Goal: Task Accomplishment & Management: Manage account settings

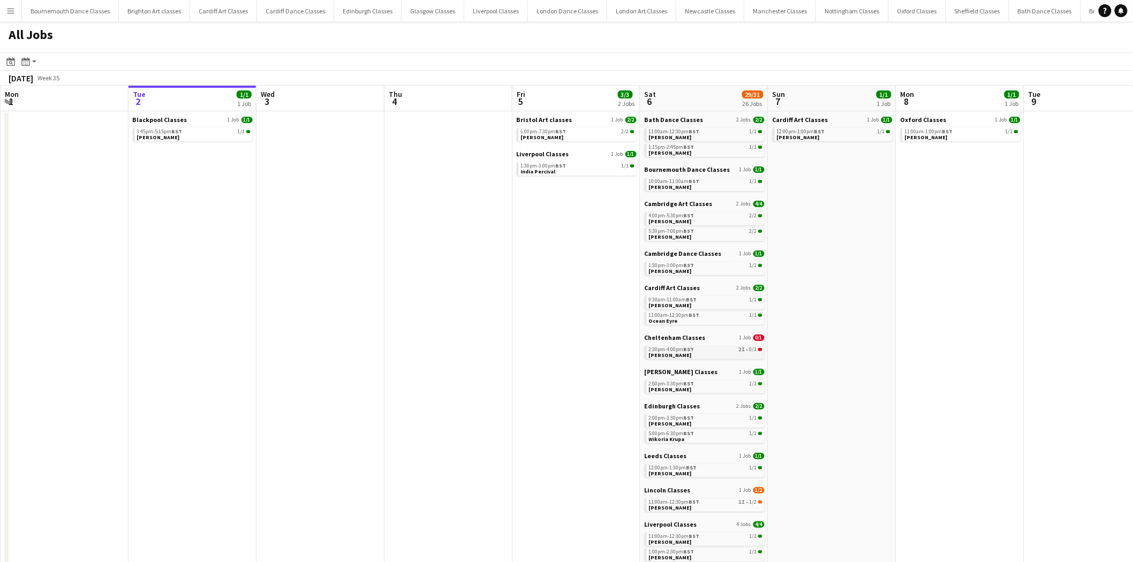
drag, startPoint x: 724, startPoint y: 348, endPoint x: 740, endPoint y: 349, distance: 16.1
click at [724, 348] on div "2:30pm-4:00pm BST 2I • 0/1" at bounding box center [706, 349] width 114 height 5
click at [717, 354] on link "2:30pm-4:00pm BST 2I • 0/1 Meg Palmer" at bounding box center [706, 352] width 114 height 12
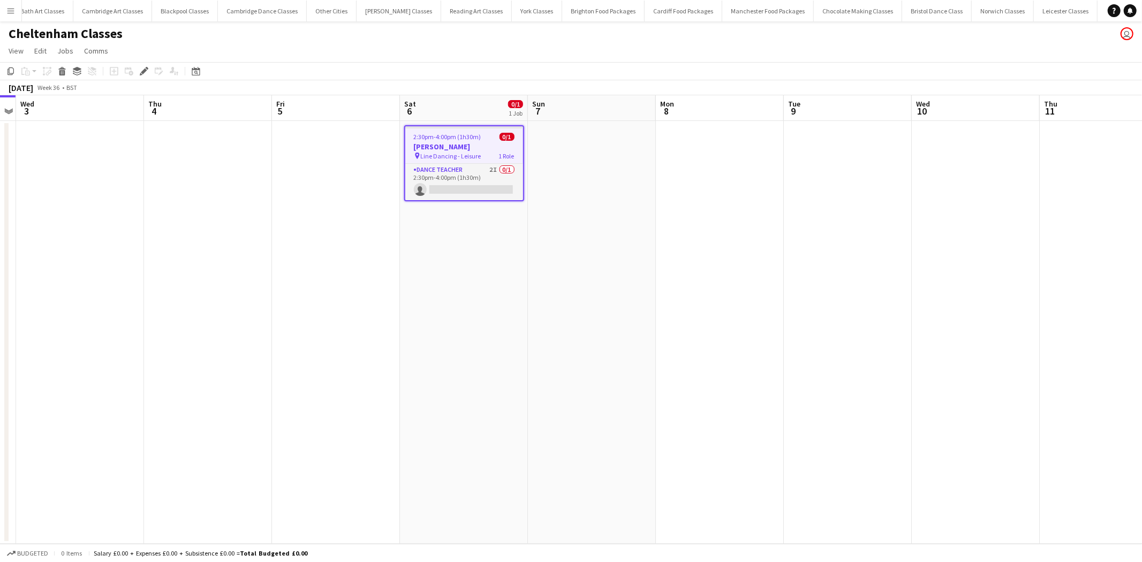
scroll to position [0, 1293]
click at [467, 179] on app-card-role "Dance Teacher 2I 0/1 2:30pm-4:00pm (1h30m) single-neutral-actions" at bounding box center [464, 182] width 118 height 36
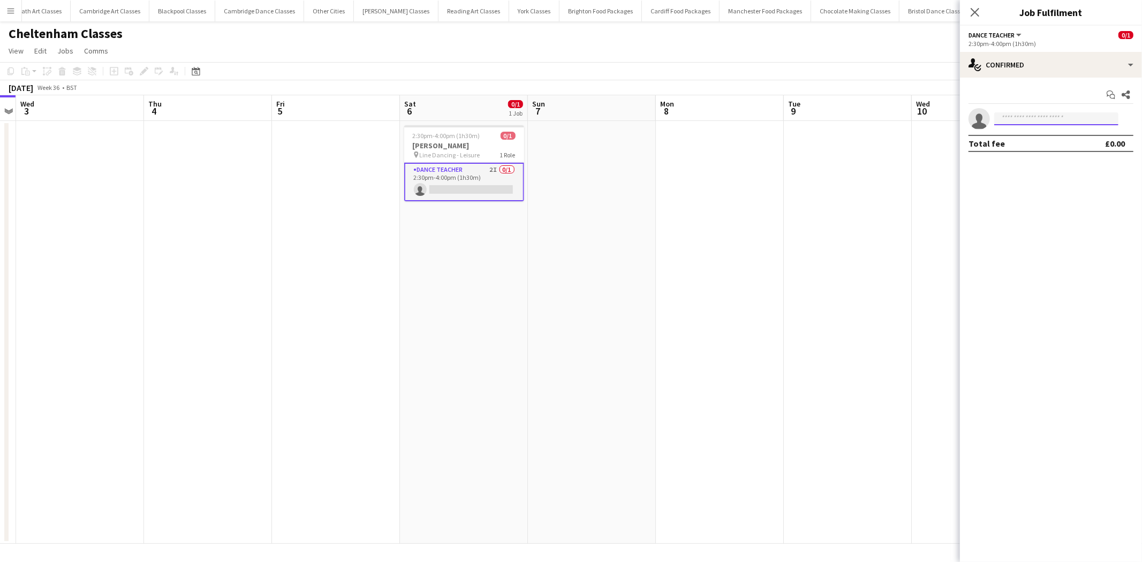
click at [1053, 119] on input at bounding box center [1056, 118] width 124 height 13
type input "*"
type input "****"
click at [1045, 160] on span "Josh Wade Active" at bounding box center [1056, 159] width 107 height 9
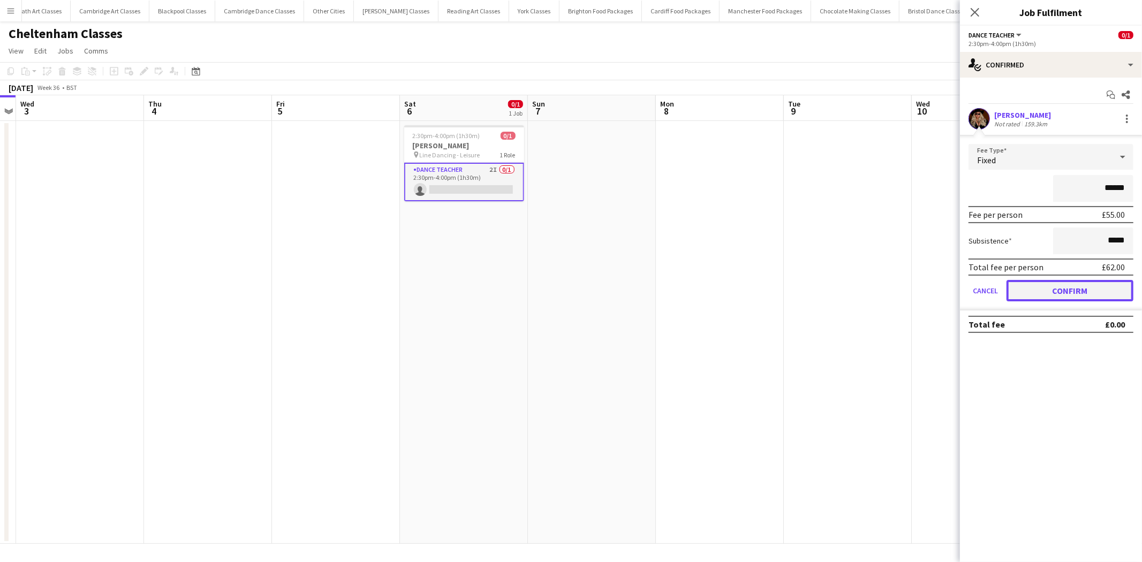
click at [1090, 286] on button "Confirm" at bounding box center [1070, 290] width 127 height 21
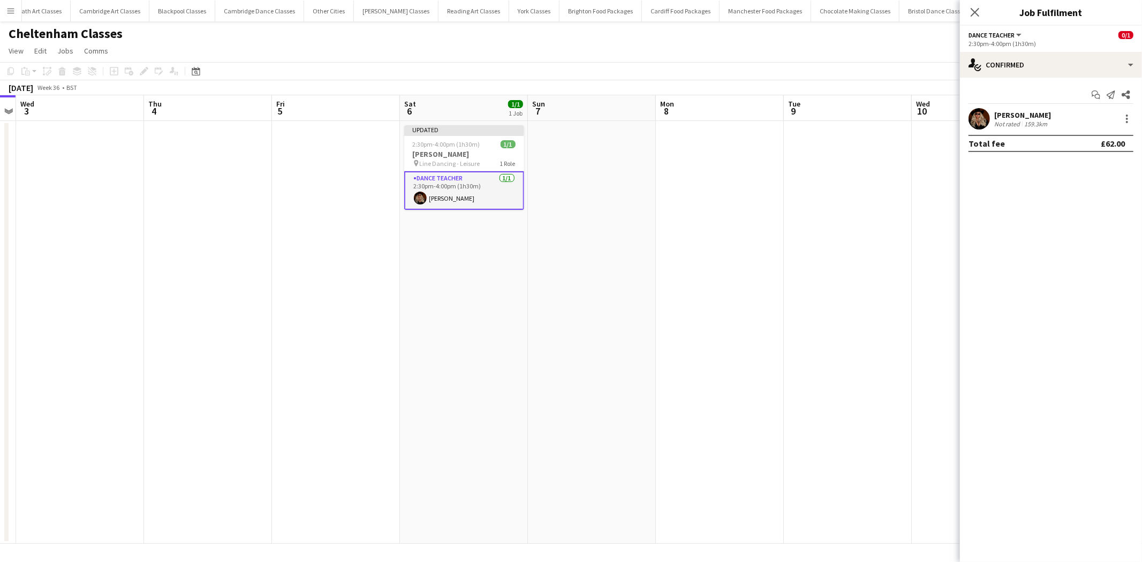
click at [688, 239] on app-date-cell at bounding box center [720, 332] width 128 height 423
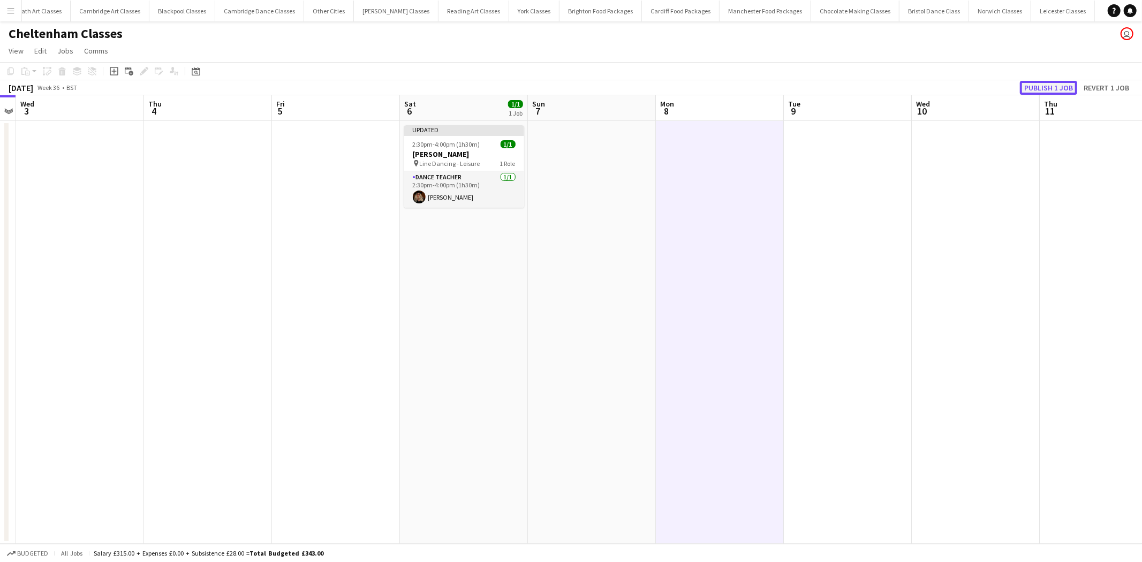
click at [1043, 86] on button "Publish 1 job" at bounding box center [1048, 88] width 57 height 14
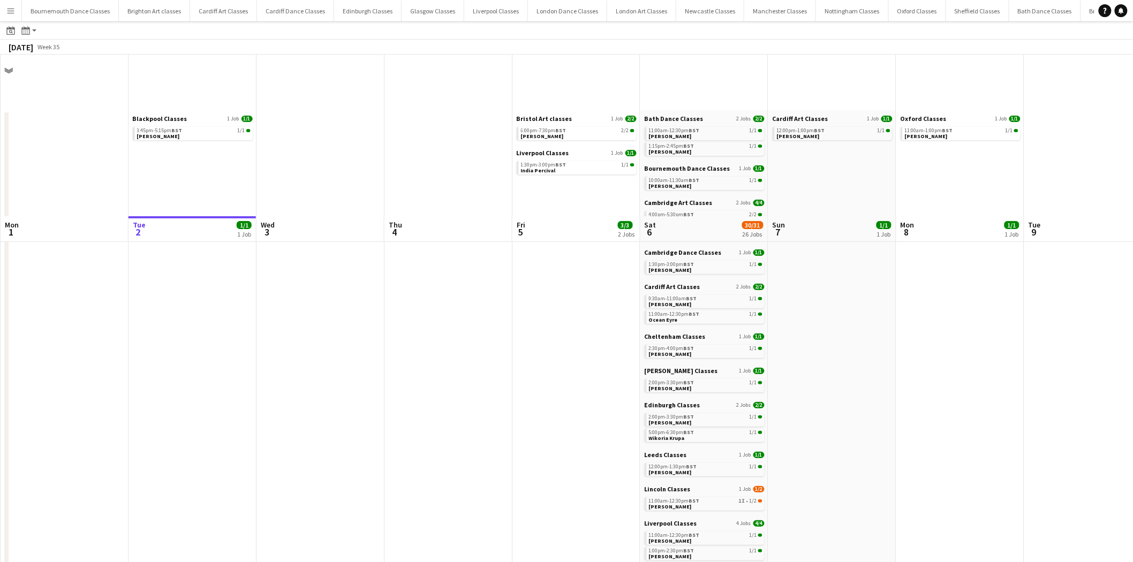
scroll to position [218, 0]
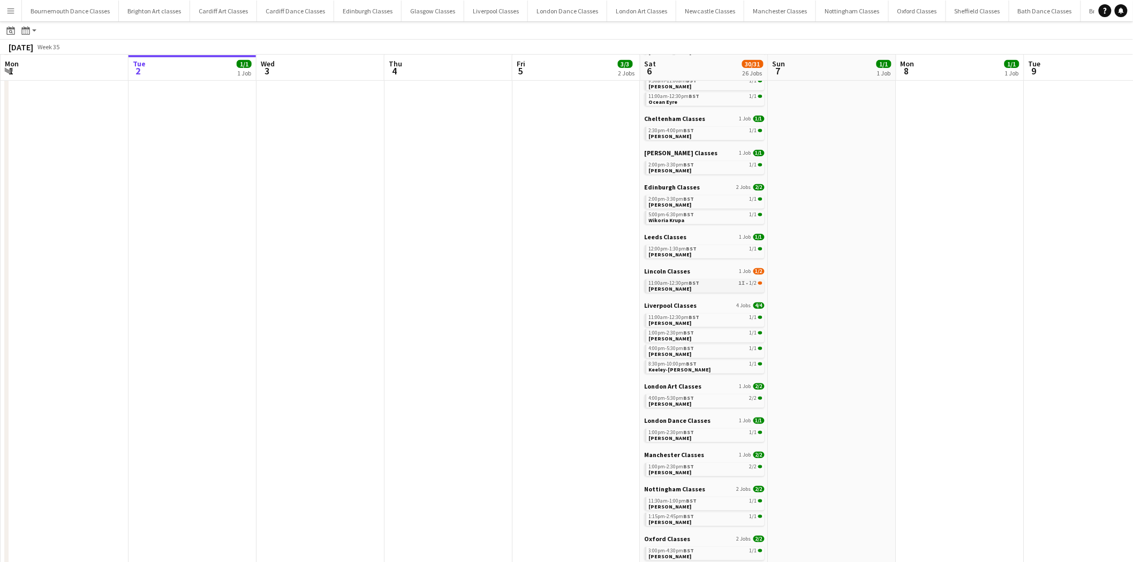
click at [746, 284] on div "11:00am-12:30pm BST 1I • 1/2" at bounding box center [706, 283] width 114 height 5
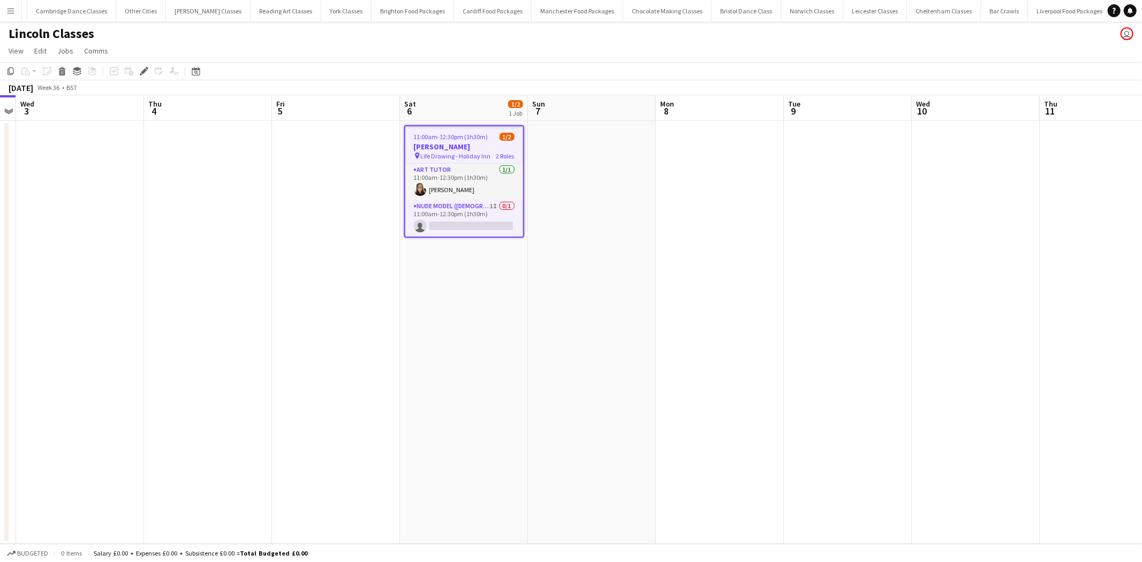
scroll to position [0, 1481]
click at [458, 229] on app-card-role "Nude Model (Female) 1I 0/1 11:00am-12:30pm (1h30m) single-neutral-actions" at bounding box center [464, 218] width 118 height 36
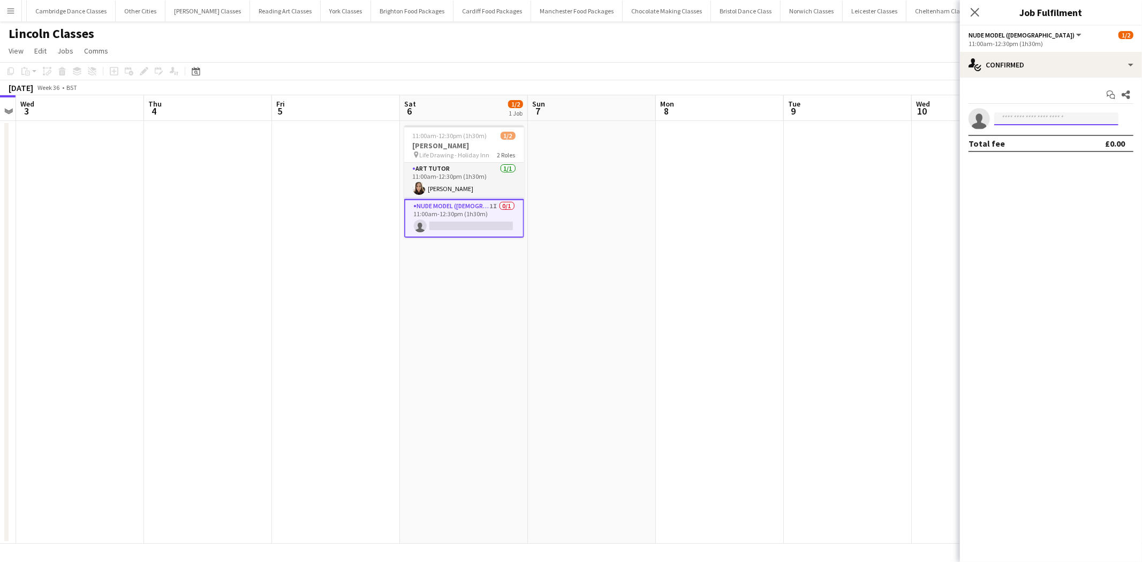
click at [1058, 118] on input at bounding box center [1056, 118] width 124 height 13
type input "********"
click at [1062, 148] on span "+447531204508" at bounding box center [1056, 151] width 107 height 9
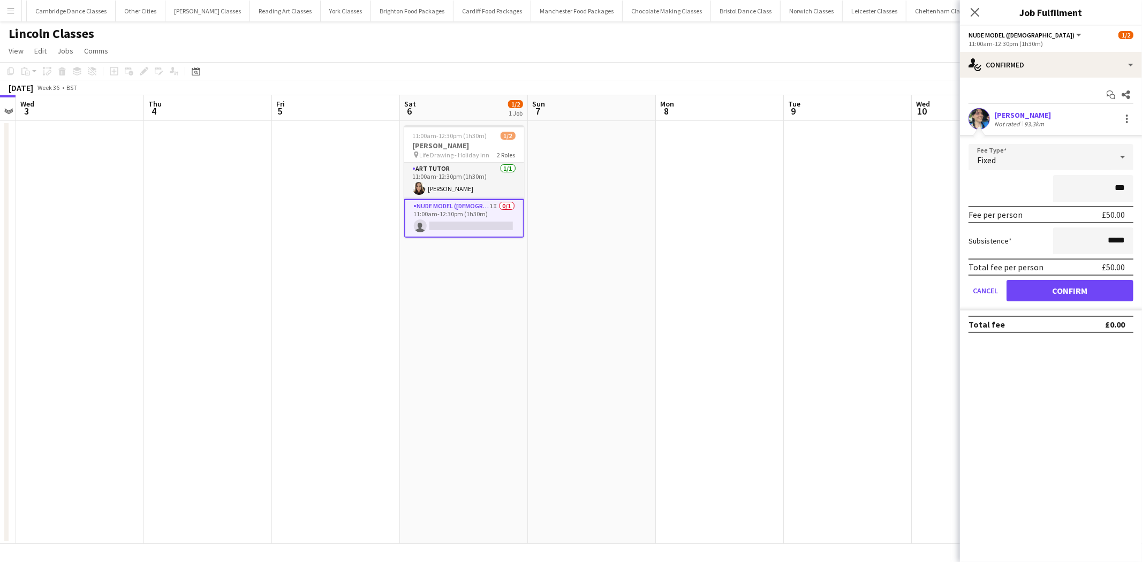
type input "**"
type input "*******"
click at [1074, 293] on button "Confirm" at bounding box center [1070, 290] width 127 height 21
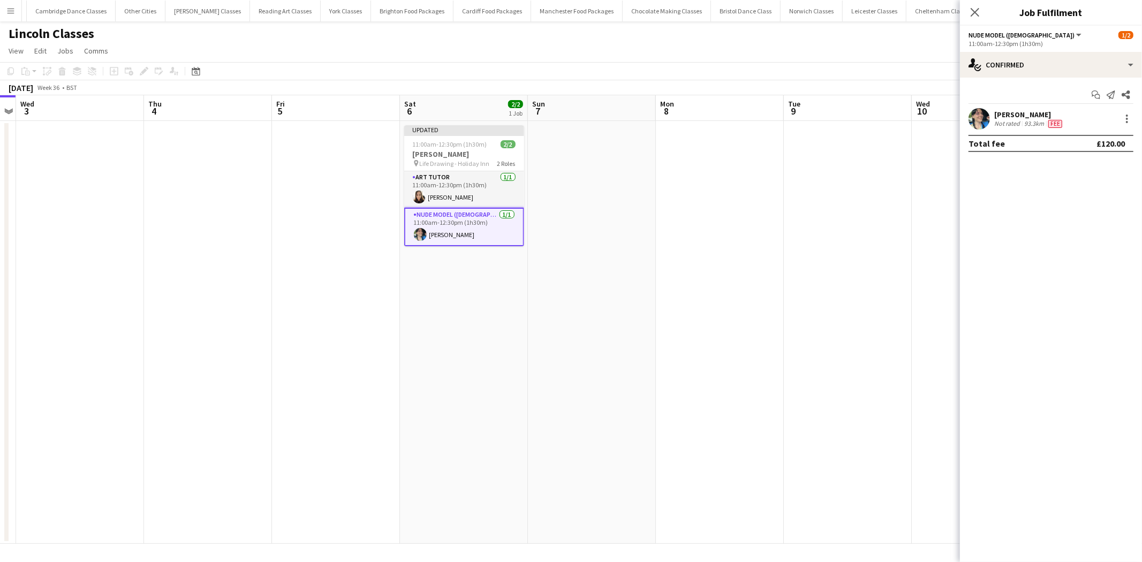
click at [696, 240] on app-date-cell at bounding box center [720, 332] width 128 height 423
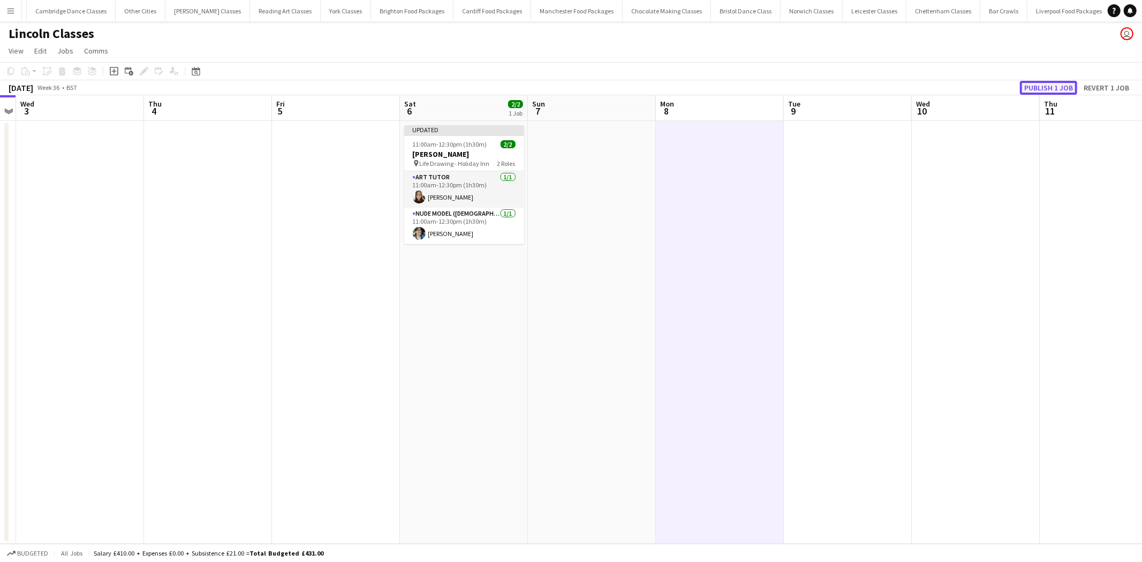
click at [1064, 89] on button "Publish 1 job" at bounding box center [1048, 88] width 57 height 14
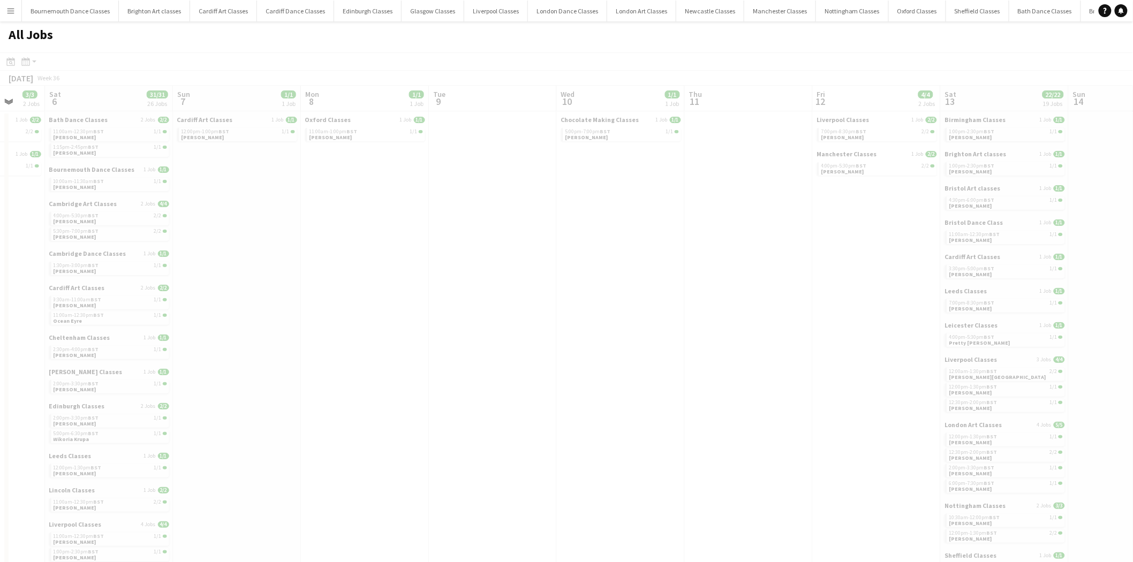
drag, startPoint x: 970, startPoint y: 236, endPoint x: 288, endPoint y: 173, distance: 684.4
click at [288, 175] on app-calendar-viewport "Wed 3 Thu 4 Fri 5 3/3 2 Jobs Sat 6 31/31 26 Jobs Sun 7 1/1 1 Job Mon 8 1/1 1 Jo…" at bounding box center [566, 480] width 1133 height 789
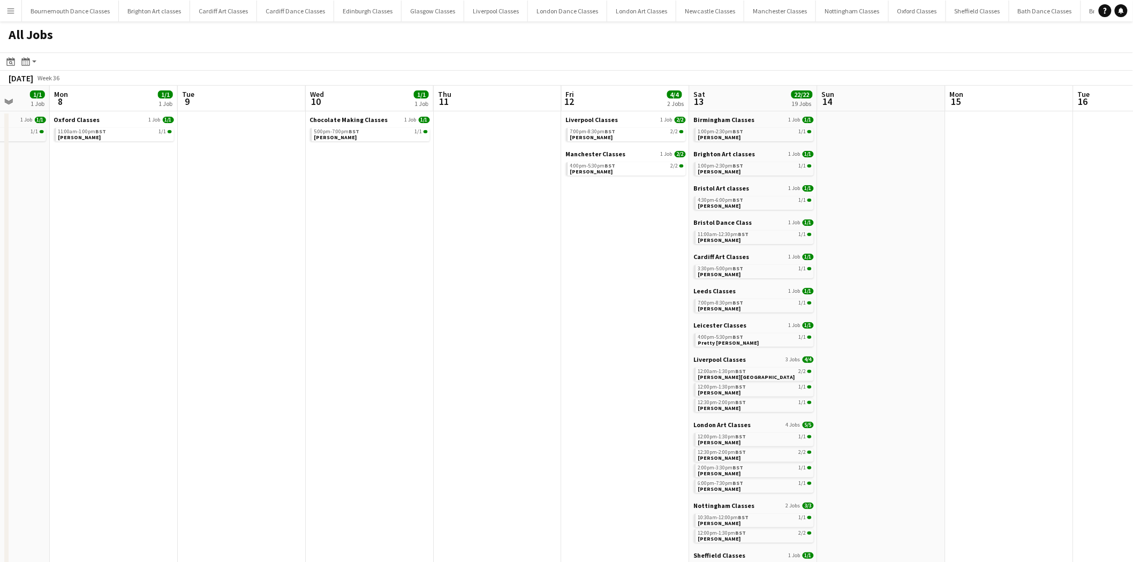
drag, startPoint x: 560, startPoint y: 194, endPoint x: 372, endPoint y: 183, distance: 187.7
click at [372, 183] on app-calendar-viewport "Fri 5 3/3 2 Jobs Sat 6 31/31 26 Jobs Sun 7 1/1 1 Job Mon 8 1/1 1 Job Tue 9 Wed …" at bounding box center [566, 480] width 1133 height 789
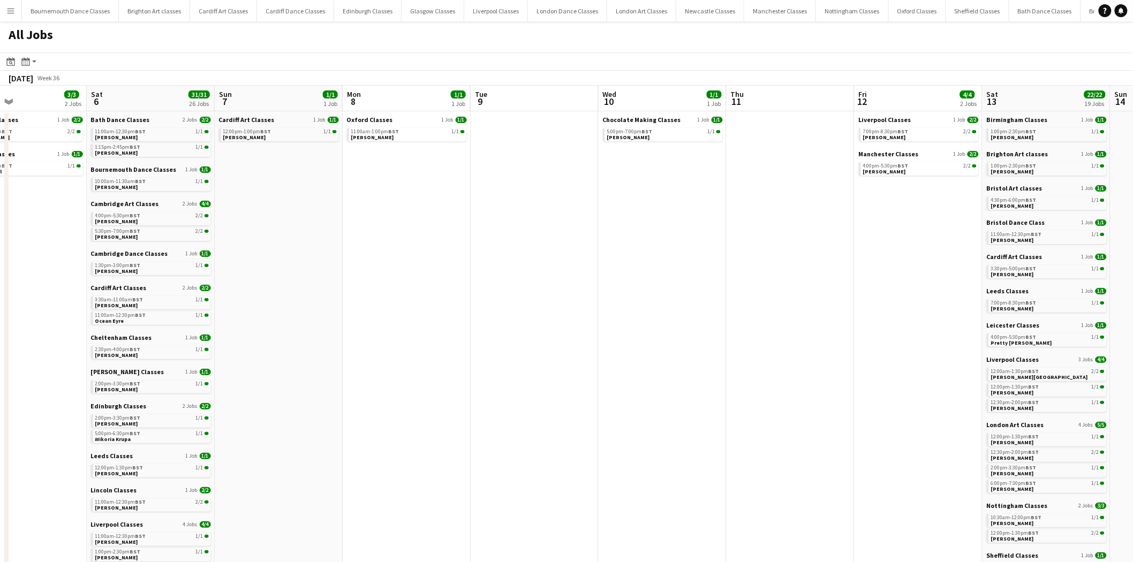
drag, startPoint x: 360, startPoint y: 252, endPoint x: 808, endPoint y: 296, distance: 450.3
click at [810, 296] on app-calendar-viewport "Wed 3 Thu 4 Fri 5 3/3 2 Jobs Sat 6 31/31 26 Jobs Sun 7 1/1 1 Job Mon 8 1/1 1 Jo…" at bounding box center [566, 480] width 1133 height 789
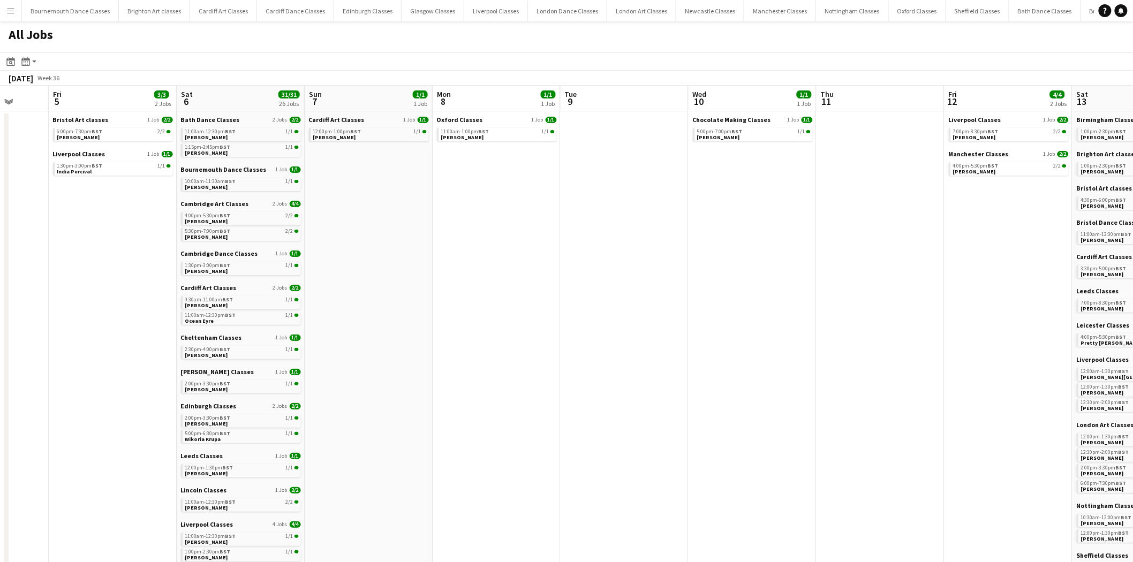
scroll to position [0, 243]
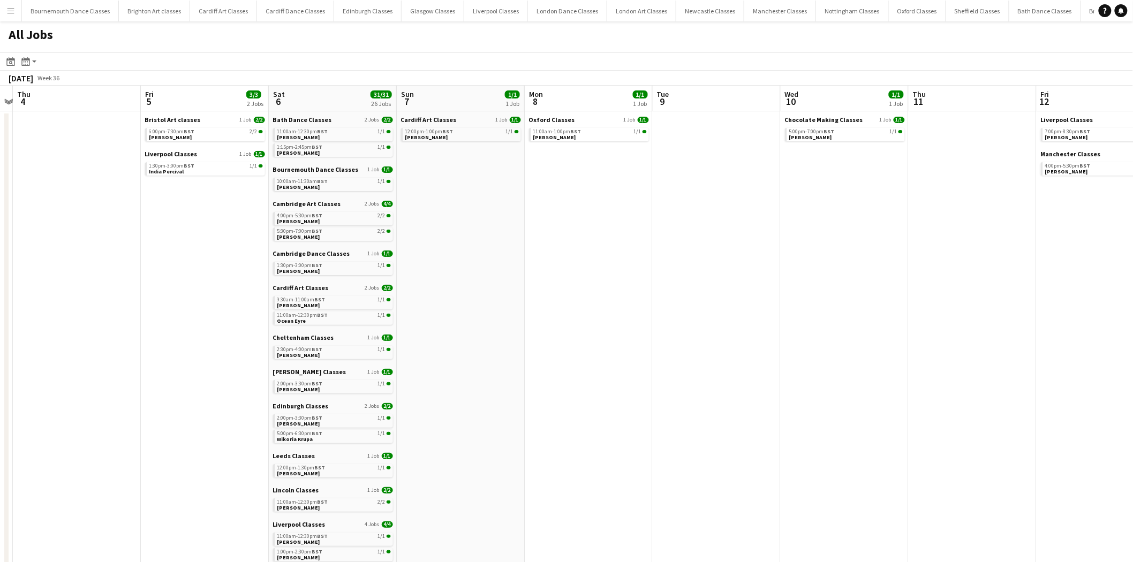
drag, startPoint x: 469, startPoint y: 282, endPoint x: 646, endPoint y: 283, distance: 176.7
click at [646, 283] on app-calendar-viewport "Tue 2 1/1 1 Job Wed 3 Thu 4 Fri 5 3/3 2 Jobs Sat 6 31/31 26 Jobs Sun 7 1/1 1 Jo…" at bounding box center [566, 480] width 1133 height 789
